Goal: Task Accomplishment & Management: Manage account settings

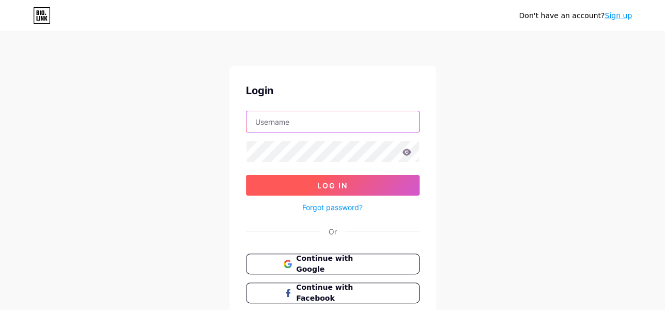
type input "[EMAIL_ADDRESS][DOMAIN_NAME]"
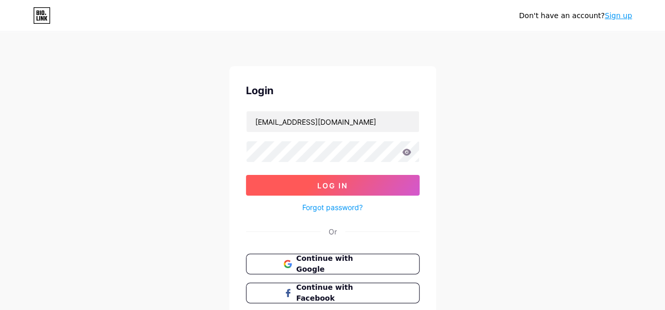
click at [351, 183] on button "Log In" at bounding box center [333, 185] width 174 height 21
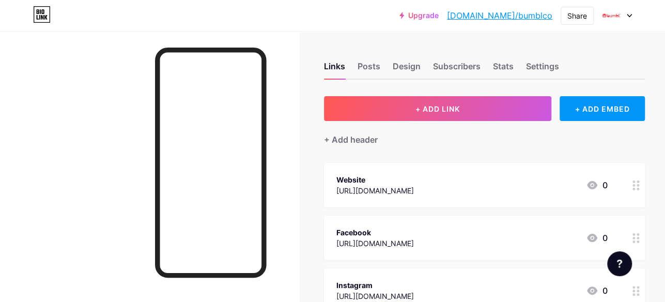
drag, startPoint x: 527, startPoint y: 15, endPoint x: 306, endPoint y: 66, distance: 227.5
click at [306, 66] on div "Links Posts Design Subscribers Stats Settings + ADD LINK + ADD EMBED + Add head…" at bounding box center [344, 232] width 689 height 402
click at [613, 17] on img at bounding box center [611, 15] width 17 height 17
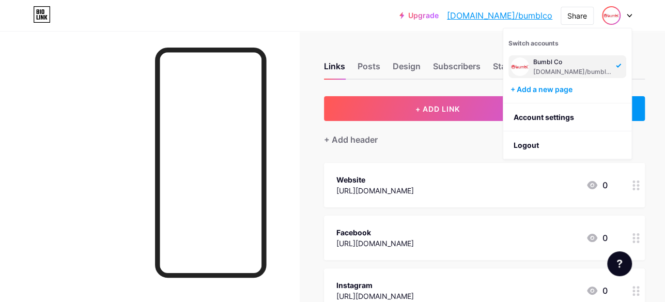
click at [522, 8] on div "Upgrade [DOMAIN_NAME]/bumblc... [DOMAIN_NAME]/bumblco" at bounding box center [476, 15] width 153 height 19
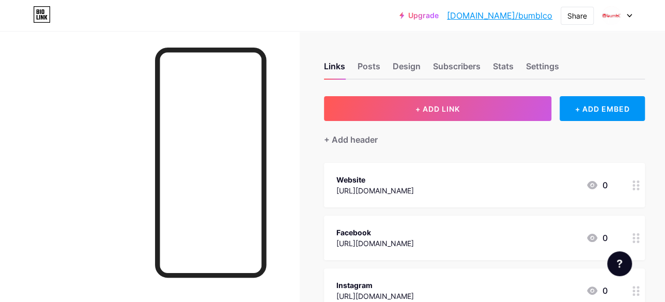
click at [522, 13] on link "[DOMAIN_NAME]/bumblco" at bounding box center [499, 15] width 105 height 12
